Goal: Navigation & Orientation: Find specific page/section

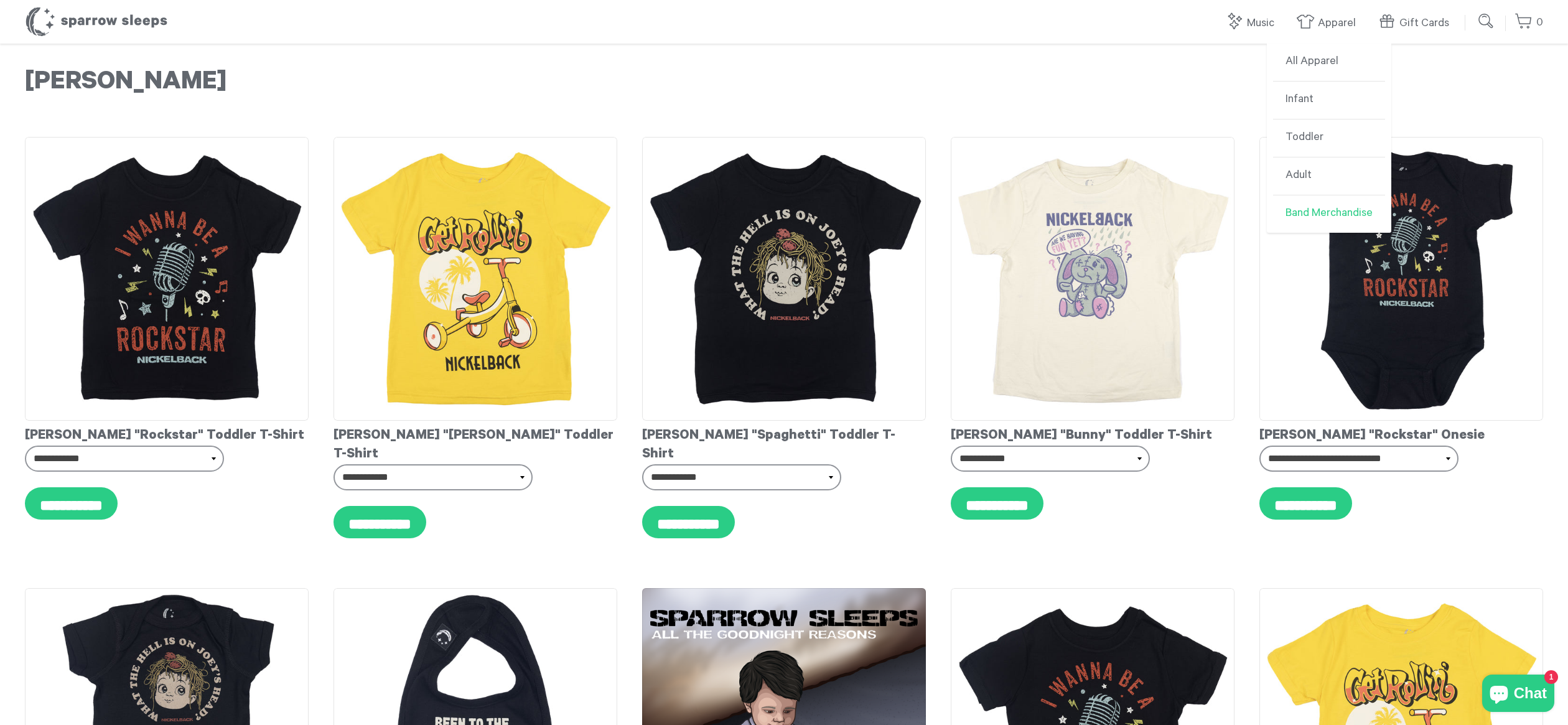
click at [1300, 219] on link "Band Merchandise" at bounding box center [1329, 214] width 112 height 37
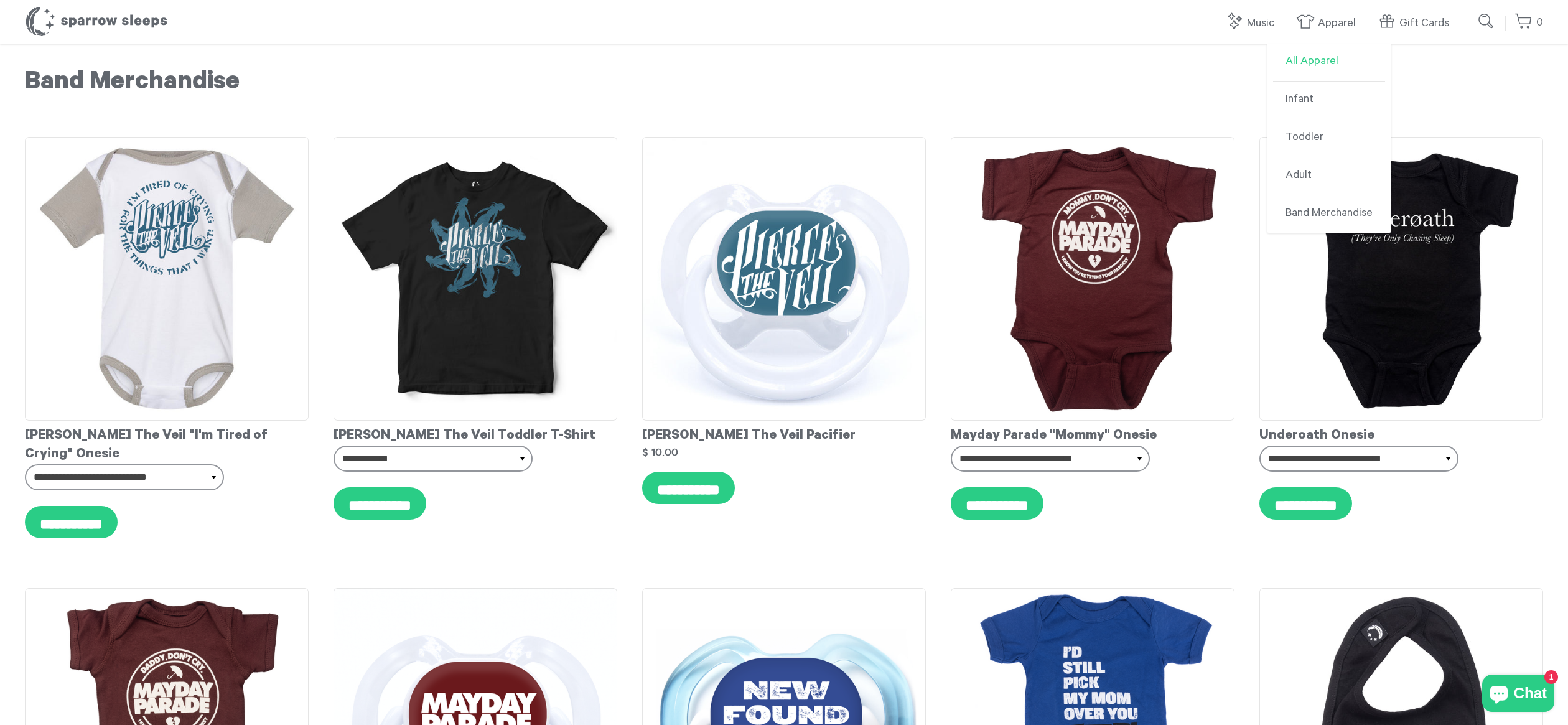
click at [1312, 67] on link "All Apparel" at bounding box center [1329, 62] width 112 height 38
